Goal: Complete application form

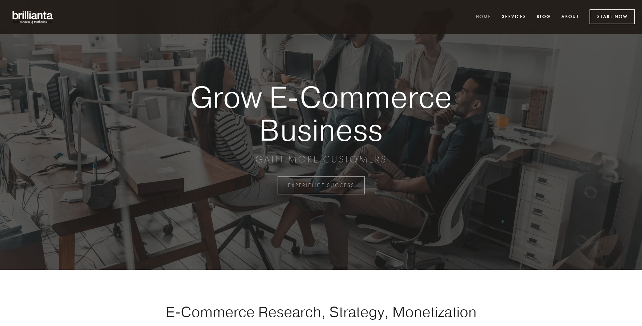
scroll to position [1821, 0]
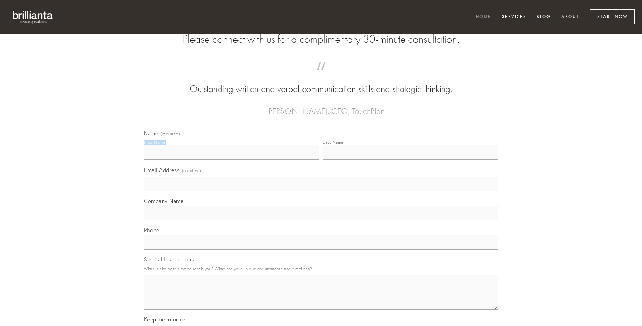
type input "[PERSON_NAME]"
click at [410, 160] on input "Last Name" at bounding box center [410, 152] width 175 height 15
type input "[PERSON_NAME]"
click at [321, 191] on input "Email Address (required)" at bounding box center [321, 184] width 354 height 15
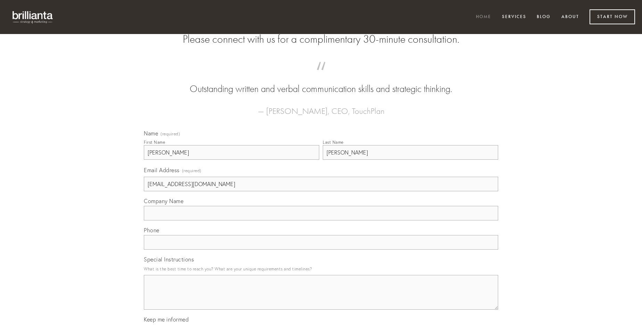
type input "[EMAIL_ADDRESS][DOMAIN_NAME]"
click at [321, 221] on input "Company Name" at bounding box center [321, 213] width 354 height 15
type input "villa"
click at [321, 250] on input "text" at bounding box center [321, 242] width 354 height 15
click at [321, 299] on textarea "Special Instructions" at bounding box center [321, 292] width 354 height 35
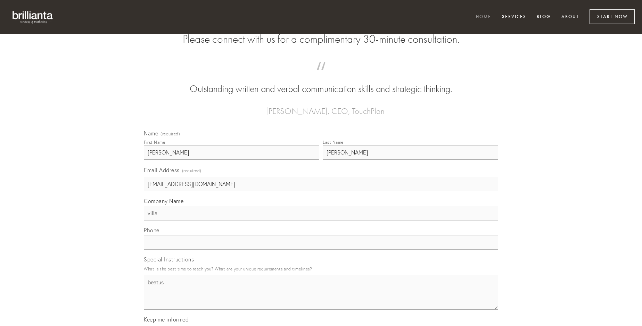
type textarea "beatus"
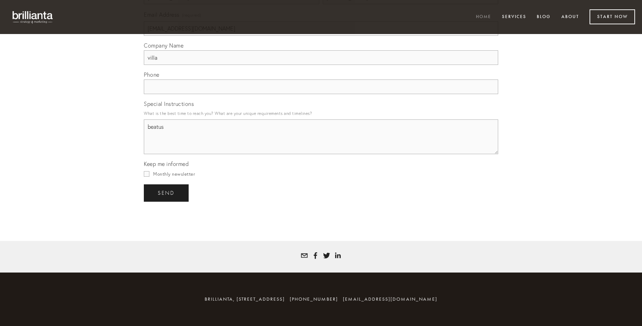
click at [167, 193] on span "send" at bounding box center [166, 193] width 17 height 6
